Goal: Information Seeking & Learning: Learn about a topic

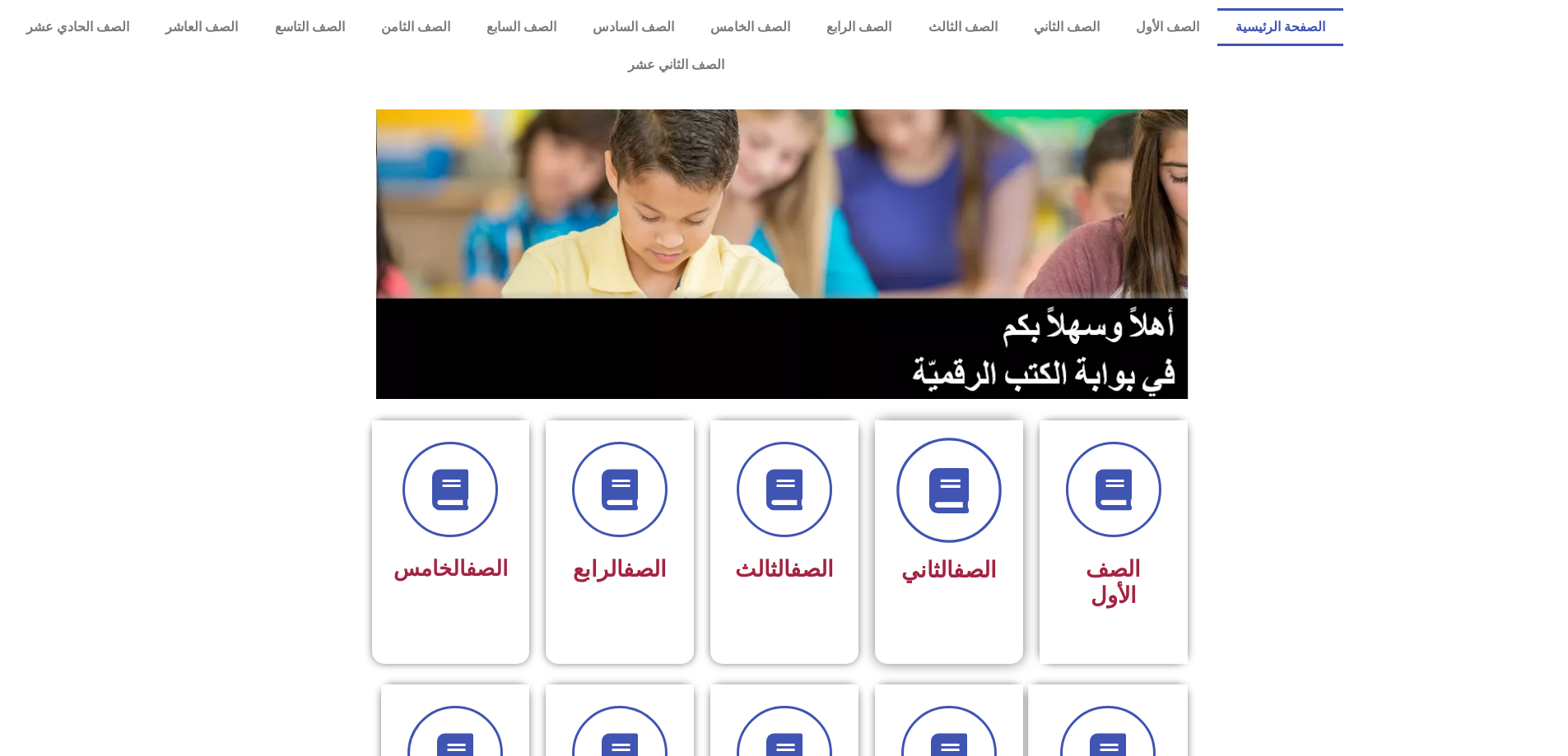
click at [933, 476] on span at bounding box center [948, 490] width 105 height 105
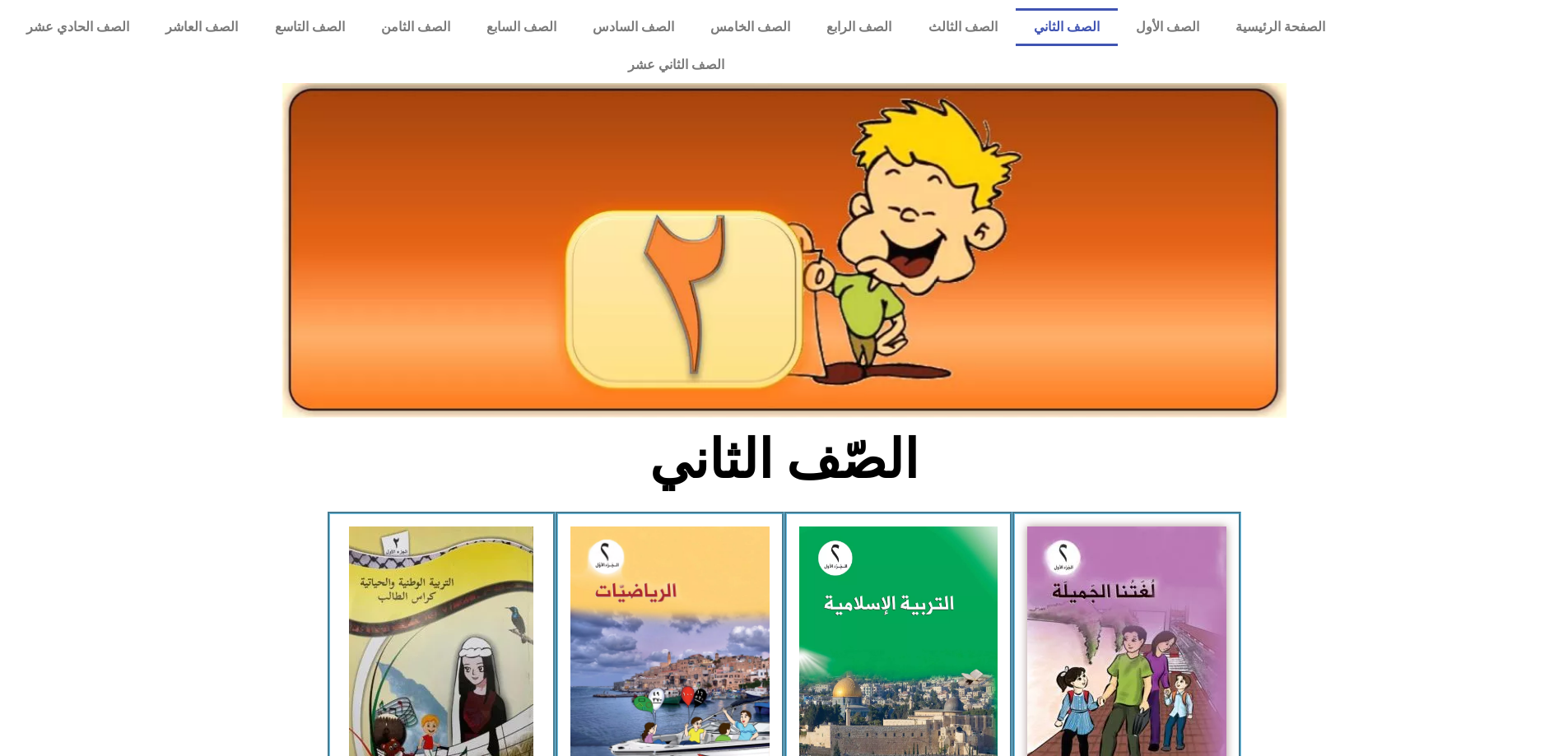
scroll to position [83, 0]
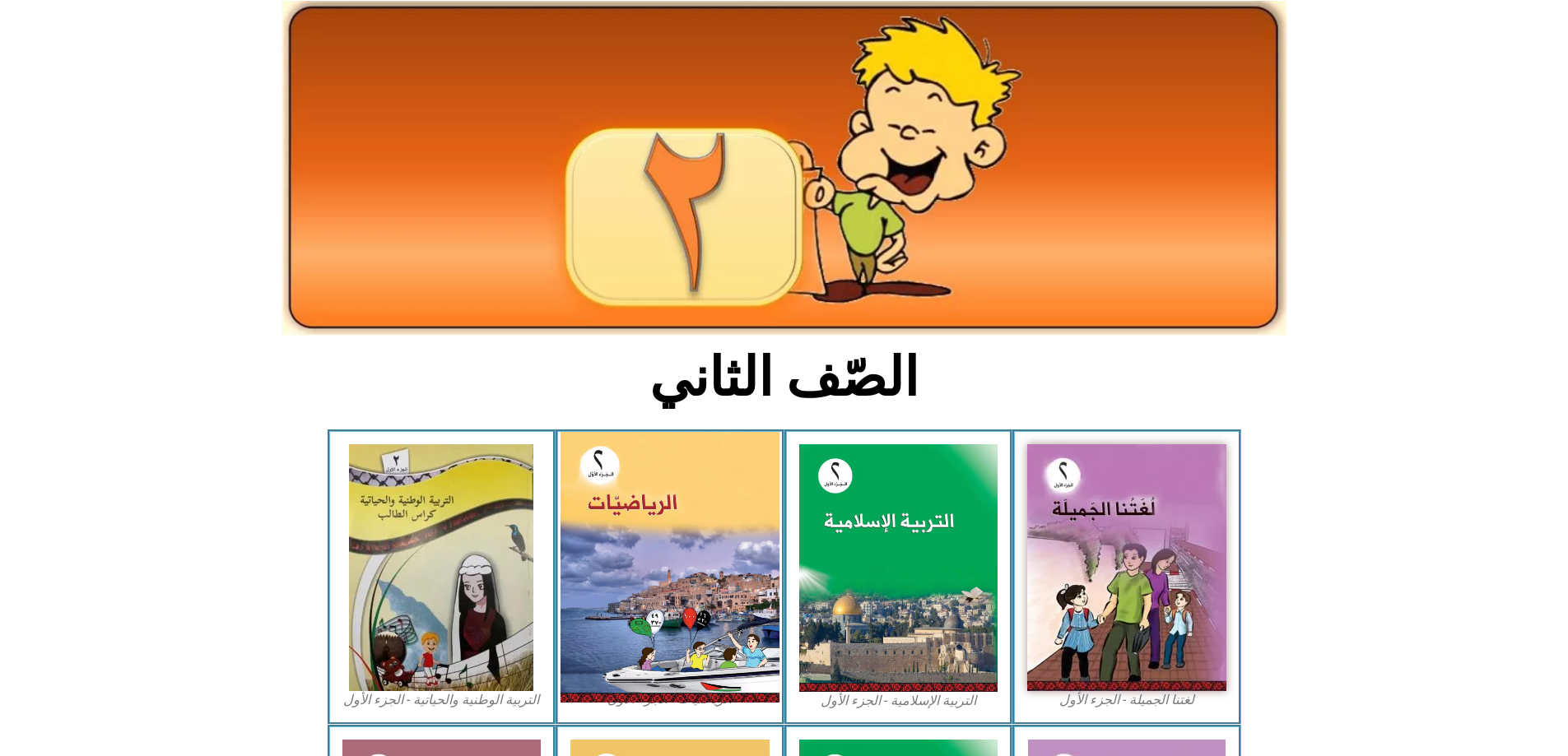
click at [692, 520] on img at bounding box center [670, 567] width 219 height 271
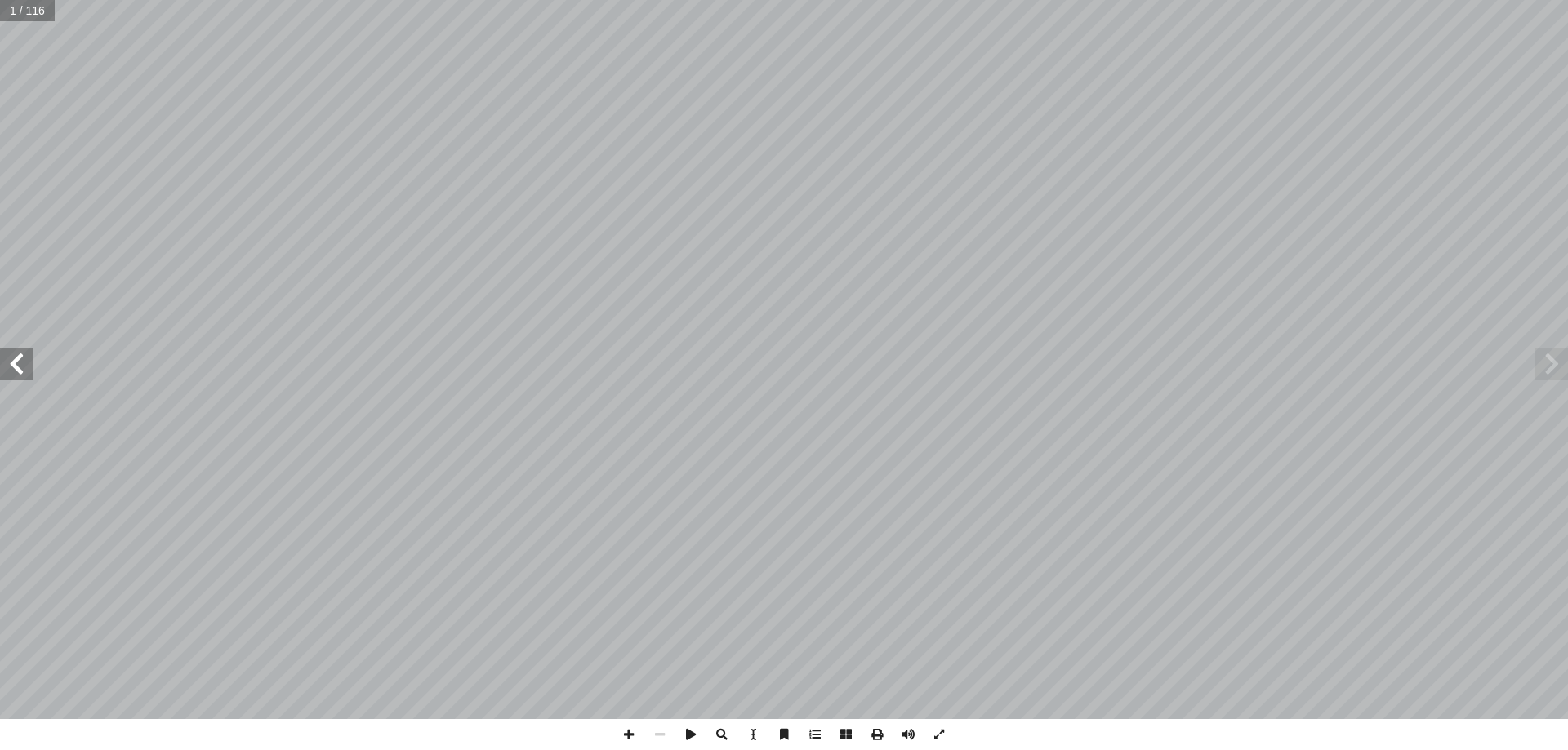
click at [18, 355] on span at bounding box center [16, 363] width 33 height 33
click at [20, 363] on span at bounding box center [16, 363] width 33 height 33
click at [24, 362] on span at bounding box center [16, 363] width 33 height 33
click at [627, 732] on span at bounding box center [628, 734] width 31 height 31
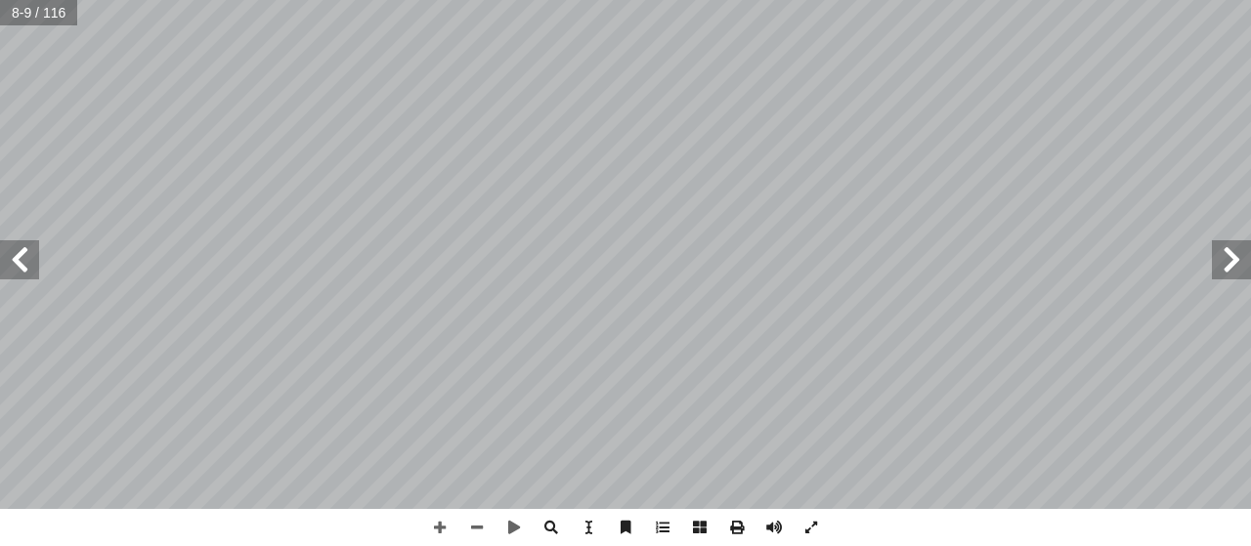
click at [22, 247] on span at bounding box center [19, 259] width 39 height 39
click at [473, 523] on span at bounding box center [476, 527] width 37 height 37
click at [438, 522] on span at bounding box center [439, 527] width 37 height 37
